Goal: Check status: Check status

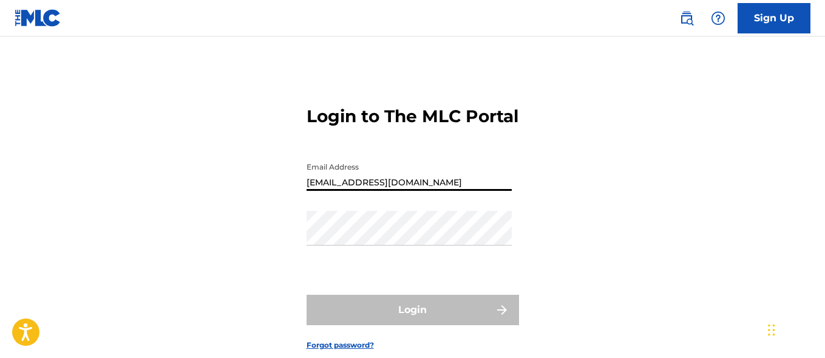
type input "[EMAIL_ADDRESS][DOMAIN_NAME]"
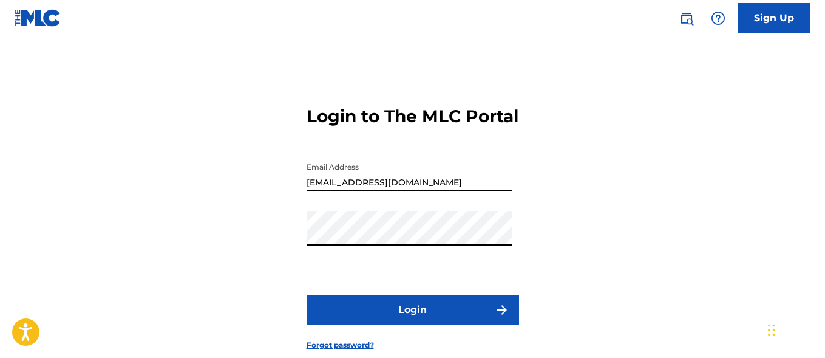
click at [412, 325] on button "Login" at bounding box center [413, 309] width 212 height 30
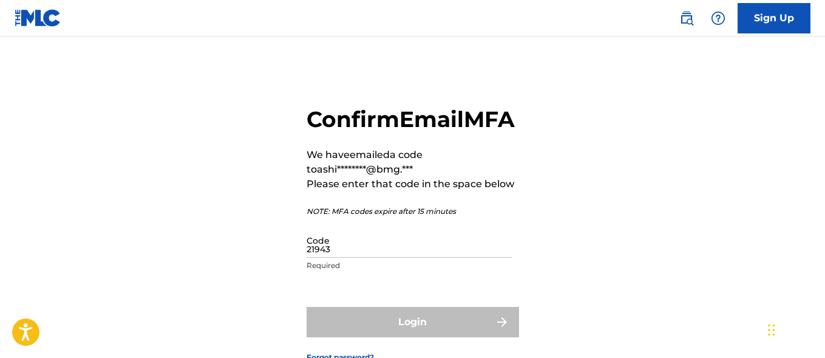
type input "219435"
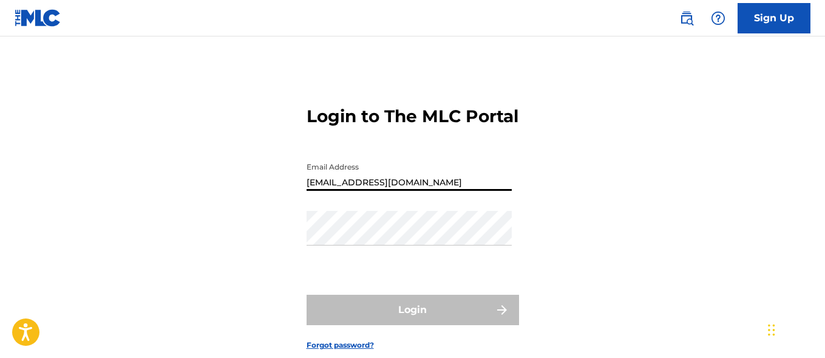
type input "[EMAIL_ADDRESS][DOMAIN_NAME]"
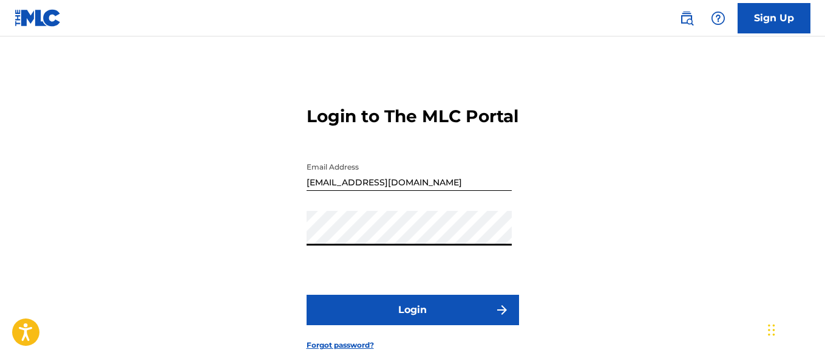
click at [412, 325] on button "Login" at bounding box center [413, 309] width 212 height 30
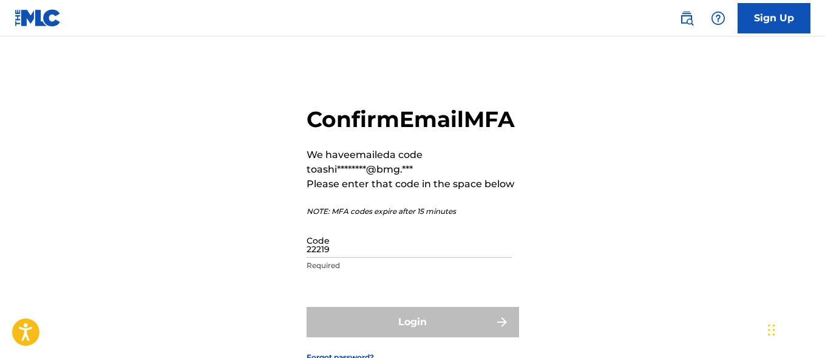
type input "222194"
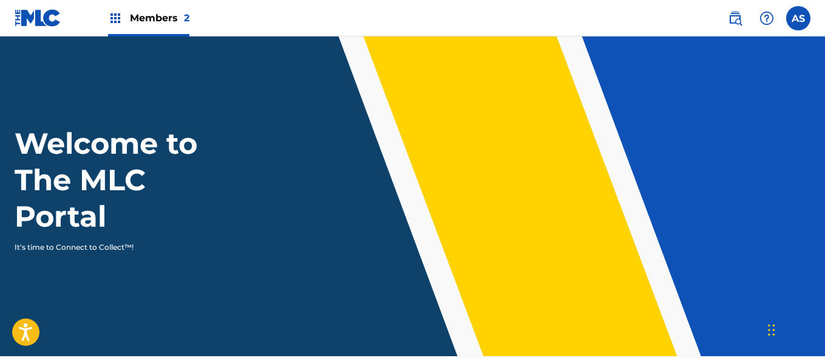
click at [115, 18] on img at bounding box center [115, 18] width 15 height 15
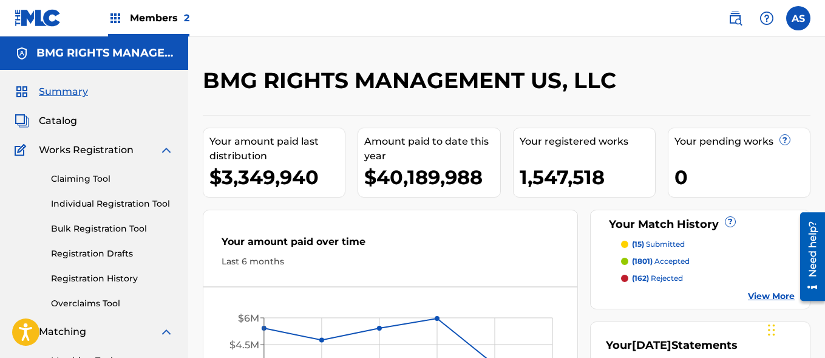
scroll to position [263, 0]
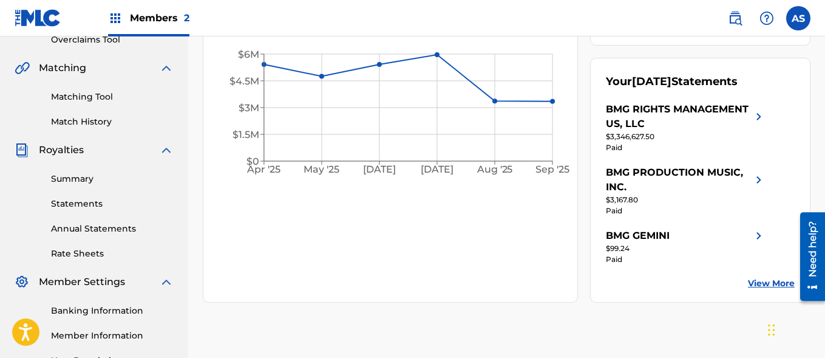
click at [112, 178] on link "Summary" at bounding box center [112, 178] width 123 height 13
